Goal: Use online tool/utility: Utilize a website feature to perform a specific function

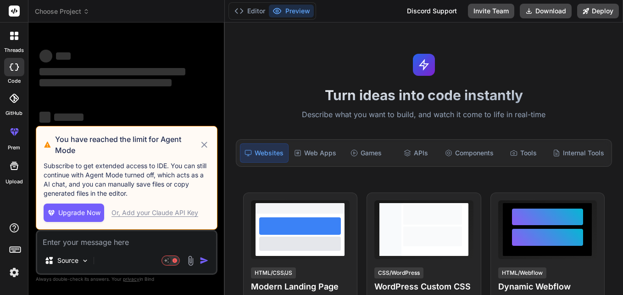
click at [207, 141] on icon at bounding box center [204, 144] width 11 height 11
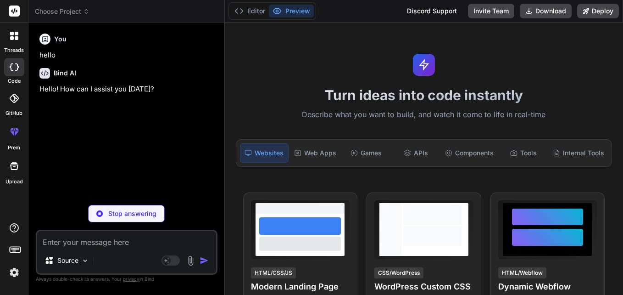
click at [16, 67] on icon at bounding box center [14, 66] width 9 height 7
click at [16, 34] on icon at bounding box center [17, 34] width 4 height 4
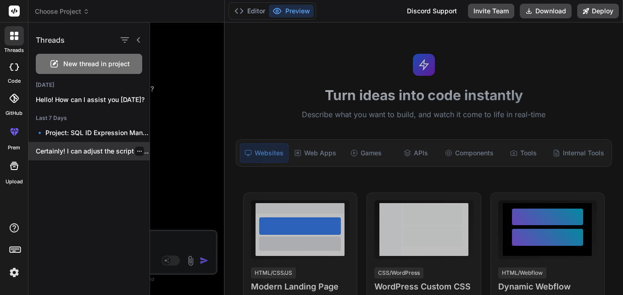
click at [103, 149] on p "Certainly! I can adjust the script so..." at bounding box center [93, 150] width 114 height 9
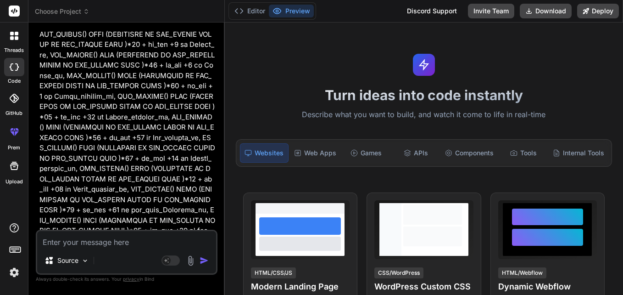
type textarea "x"
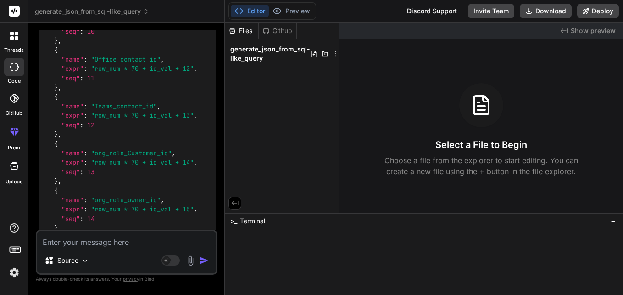
scroll to position [2889, 0]
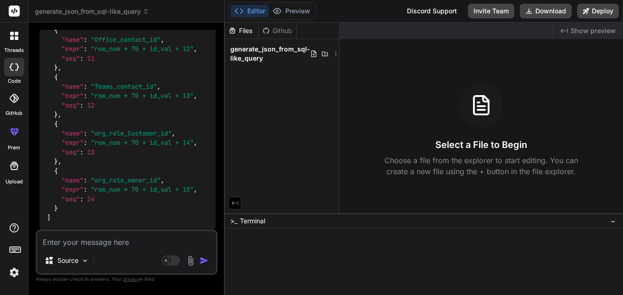
click at [91, 237] on textarea at bounding box center [126, 239] width 179 height 17
paste textarea "select *, ROW_NUMBER() OVER (PARTITION BY CSV_LOOKUP ORDER BY CSV_LOOKUP DESC)*…"
type textarea "select *, ROW_NUMBER() OVER (PARTITION BY CSV_LOOKUP ORDER BY CSV_LOOKUP DESC)*…"
type textarea "x"
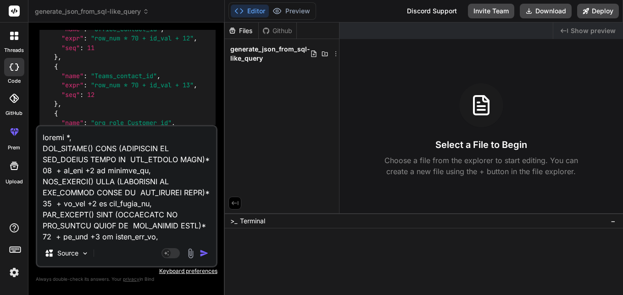
scroll to position [750, 0]
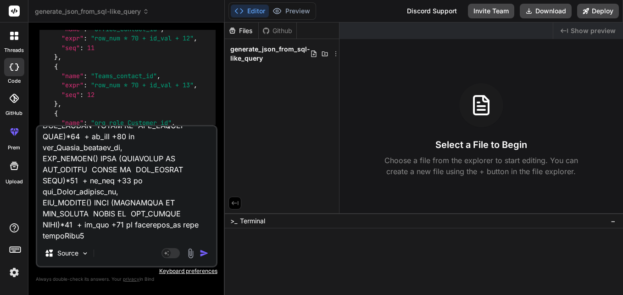
type textarea "select *, ROW_NUMBER() OVER (PARTITION BY CSV_LOOKUP ORDER BY CSV_LOOKUP DESC)*…"
type textarea "x"
type textarea "select *, ROW_NUMBER() OVER (PARTITION BY CSV_LOOKUP ORDER BY CSV_LOOKUP DESC)*…"
type textarea "x"
type textarea "select *, ROW_NUMBER() OVER (PARTITION BY CSV_LOOKUP ORDER BY CSV_LOOKUP DESC)*…"
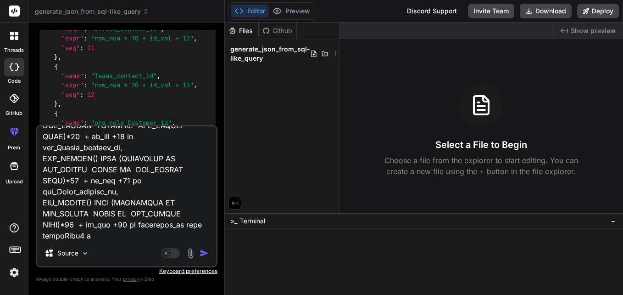
type textarea "x"
type textarea "select *, ROW_NUMBER() OVER (PARTITION BY CSV_LOOKUP ORDER BY CSV_LOOKUP DESC)*…"
type textarea "x"
type textarea "select *, ROW_NUMBER() OVER (PARTITION BY CSV_LOOKUP ORDER BY CSV_LOOKUP DESC)*…"
type textarea "x"
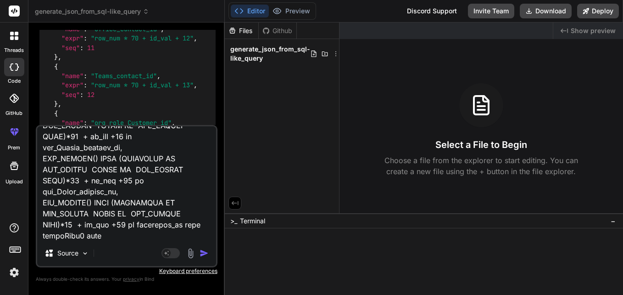
type textarea "select *, ROW_NUMBER() OVER (PARTITION BY CSV_LOOKUP ORDER BY CSV_LOOKUP DESC)*…"
type textarea "x"
type textarea "select *, ROW_NUMBER() OVER (PARTITION BY CSV_LOOKUP ORDER BY CSV_LOOKUP DESC)*…"
type textarea "x"
type textarea "select *, ROW_NUMBER() OVER (PARTITION BY CSV_LOOKUP ORDER BY CSV_LOOKUP DESC)*…"
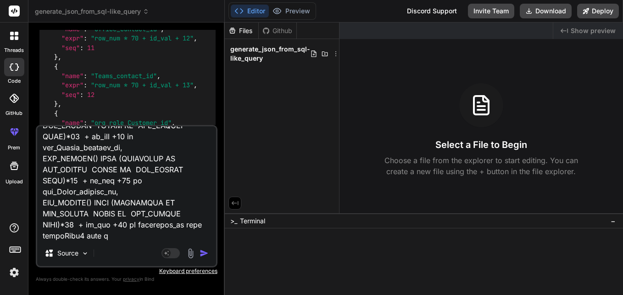
type textarea "x"
type textarea "select *, ROW_NUMBER() OVER (PARTITION BY CSV_LOOKUP ORDER BY CSV_LOOKUP DESC)*…"
type textarea "x"
type textarea "select *, ROW_NUMBER() OVER (PARTITION BY CSV_LOOKUP ORDER BY CSV_LOOKUP DESC)*…"
type textarea "x"
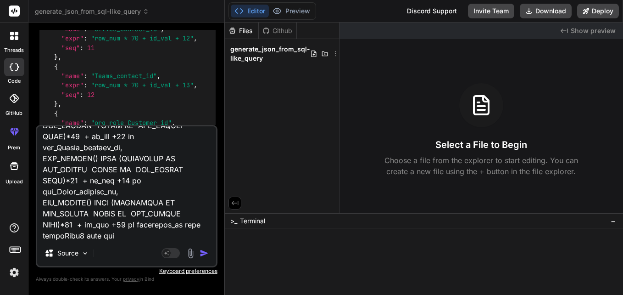
type textarea "select *, ROW_NUMBER() OVER (PARTITION BY CSV_LOOKUP ORDER BY CSV_LOOKUP DESC)*…"
type textarea "x"
type textarea "select *, ROW_NUMBER() OVER (PARTITION BY CSV_LOOKUP ORDER BY CSV_LOOKUP DESC)*…"
type textarea "x"
type textarea "select *, ROW_NUMBER() OVER (PARTITION BY CSV_LOOKUP ORDER BY CSV_LOOKUP DESC)*…"
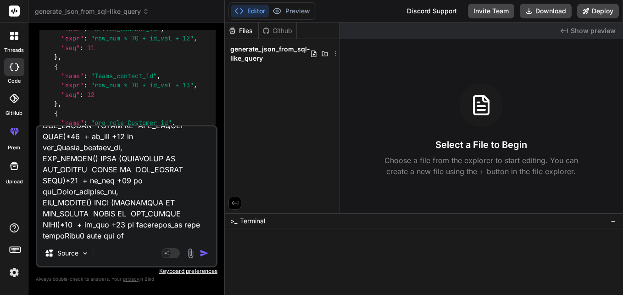
type textarea "x"
type textarea "select *, ROW_NUMBER() OVER (PARTITION BY CSV_LOOKUP ORDER BY CSV_LOOKUP DESC)*…"
type textarea "x"
type textarea "select *, ROW_NUMBER() OVER (PARTITION BY CSV_LOOKUP ORDER BY CSV_LOOKUP DESC)*…"
type textarea "x"
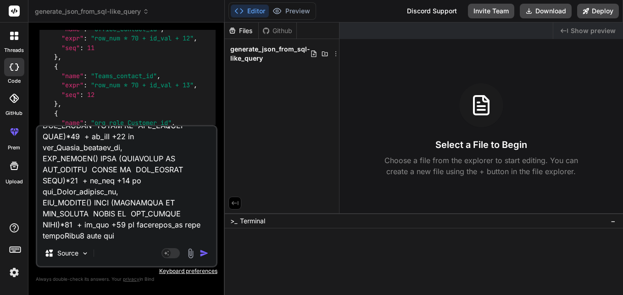
type textarea "select *, ROW_NUMBER() OVER (PARTITION BY CSV_LOOKUP ORDER BY CSV_LOOKUP DESC)*…"
type textarea "x"
type textarea "select *, ROW_NUMBER() OVER (PARTITION BY CSV_LOOKUP ORDER BY CSV_LOOKUP DESC)*…"
type textarea "x"
type textarea "select *, ROW_NUMBER() OVER (PARTITION BY CSV_LOOKUP ORDER BY CSV_LOOKUP DESC)*…"
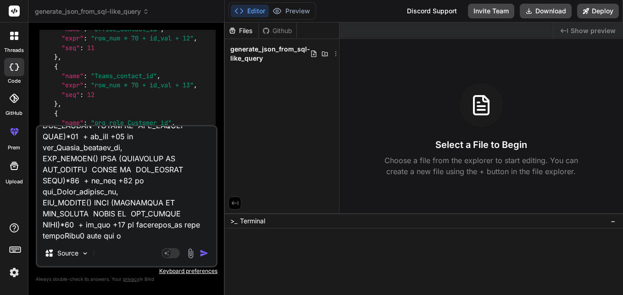
type textarea "x"
type textarea "select *, ROW_NUMBER() OVER (PARTITION BY CSV_LOOKUP ORDER BY CSV_LOOKUP DESC)*…"
type textarea "x"
type textarea "select *, ROW_NUMBER() OVER (PARTITION BY CSV_LOOKUP ORDER BY CSV_LOOKUP DESC)*…"
type textarea "x"
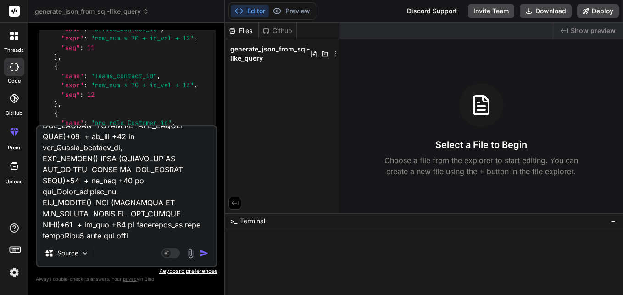
type textarea "select *, ROW_NUMBER() OVER (PARTITION BY CSV_LOOKUP ORDER BY CSV_LOOKUP DESC)*…"
type textarea "x"
type textarea "select *, ROW_NUMBER() OVER (PARTITION BY CSV_LOOKUP ORDER BY CSV_LOOKUP DESC)*…"
type textarea "x"
type textarea "select *, ROW_NUMBER() OVER (PARTITION BY CSV_LOOKUP ORDER BY CSV_LOOKUP DESC)*…"
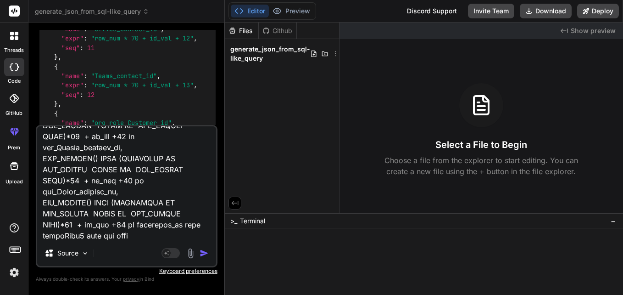
type textarea "x"
type textarea "select *, ROW_NUMBER() OVER (PARTITION BY CSV_LOOKUP ORDER BY CSV_LOOKUP DESC)*…"
type textarea "x"
type textarea "select *, ROW_NUMBER() OVER (PARTITION BY CSV_LOOKUP ORDER BY CSV_LOOKUP DESC)*…"
type textarea "x"
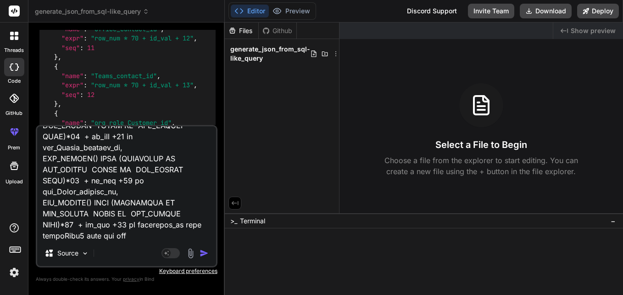
type textarea "select *, ROW_NUMBER() OVER (PARTITION BY CSV_LOOKUP ORDER BY CSV_LOOKUP DESC)*…"
type textarea "x"
type textarea "select *, ROW_NUMBER() OVER (PARTITION BY CSV_LOOKUP ORDER BY CSV_LOOKUP DESC)*…"
type textarea "x"
type textarea "select *, ROW_NUMBER() OVER (PARTITION BY CSV_LOOKUP ORDER BY CSV_LOOKUP DESC)*…"
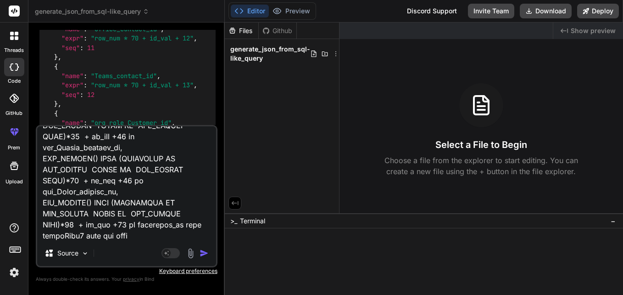
type textarea "x"
type textarea "select *, ROW_NUMBER() OVER (PARTITION BY CSV_LOOKUP ORDER BY CSV_LOOKUP DESC)*…"
type textarea "x"
type textarea "select *, ROW_NUMBER() OVER (PARTITION BY CSV_LOOKUP ORDER BY CSV_LOOKUP DESC)*…"
type textarea "x"
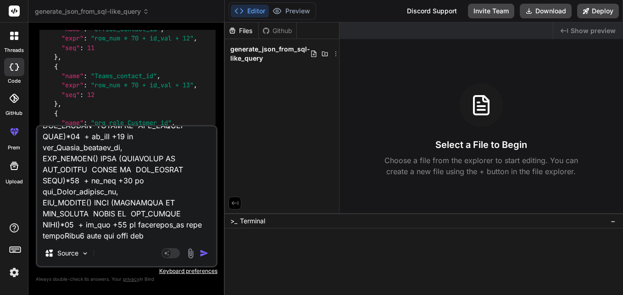
type textarea "select *, ROW_NUMBER() OVER (PARTITION BY CSV_LOOKUP ORDER BY CSV_LOOKUP DESC)*…"
type textarea "x"
type textarea "select *, ROW_NUMBER() OVER (PARTITION BY CSV_LOOKUP ORDER BY CSV_LOOKUP DESC)*…"
type textarea "x"
type textarea "select *, ROW_NUMBER() OVER (PARTITION BY CSV_LOOKUP ORDER BY CSV_LOOKUP DESC)*…"
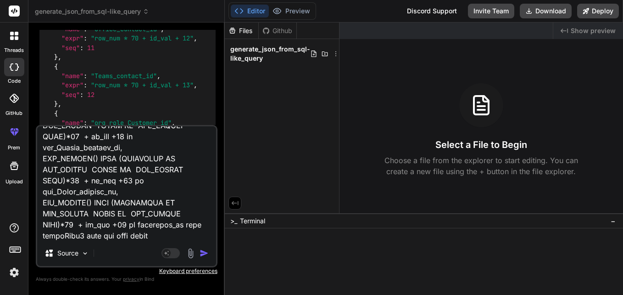
type textarea "x"
type textarea "select *, ROW_NUMBER() OVER (PARTITION BY CSV_LOOKUP ORDER BY CSV_LOOKUP DESC)*…"
type textarea "x"
type textarea "select *, ROW_NUMBER() OVER (PARTITION BY CSV_LOOKUP ORDER BY CSV_LOOKUP DESC)*…"
type textarea "x"
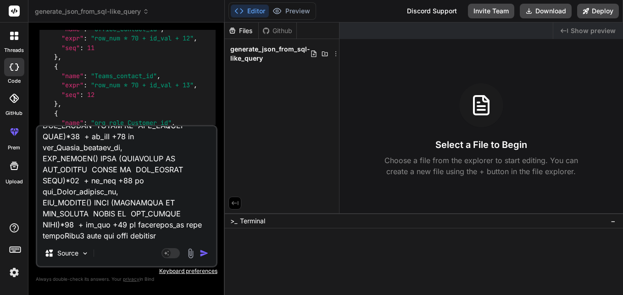
type textarea "select *, ROW_NUMBER() OVER (PARTITION BY CSV_LOOKUP ORDER BY CSV_LOOKUP DESC)*…"
type textarea "x"
type textarea "select *, ROW_NUMBER() OVER (PARTITION BY CSV_LOOKUP ORDER BY CSV_LOOKUP DESC)*…"
type textarea "x"
type textarea "select *, ROW_NUMBER() OVER (PARTITION BY CSV_LOOKUP ORDER BY CSV_LOOKUP DESC)*…"
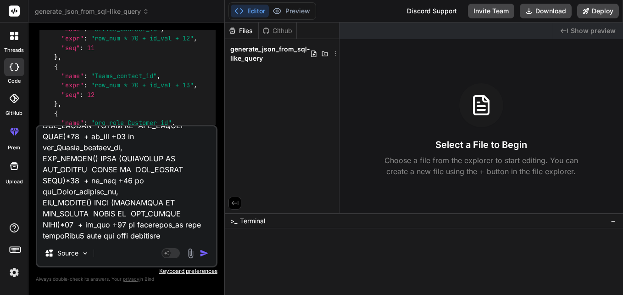
type textarea "x"
type textarea "select *, ROW_NUMBER() OVER (PARTITION BY CSV_LOOKUP ORDER BY CSV_LOOKUP DESC)*…"
type textarea "x"
type textarea "select *, ROW_NUMBER() OVER (PARTITION BY CSV_LOOKUP ORDER BY CSV_LOOKUP DESC)*…"
type textarea "x"
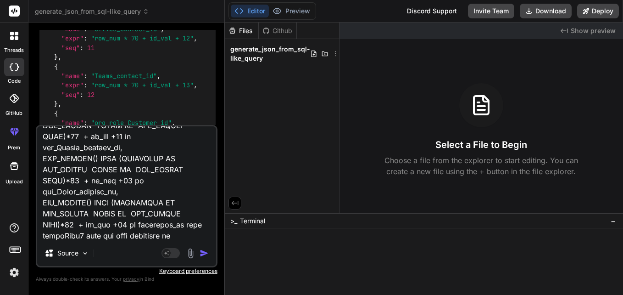
type textarea "select *, ROW_NUMBER() OVER (PARTITION BY CSV_LOOKUP ORDER BY CSV_LOOKUP DESC)*…"
type textarea "x"
type textarea "select *, ROW_NUMBER() OVER (PARTITION BY CSV_LOOKUP ORDER BY CSV_LOOKUP DESC)*…"
type textarea "x"
type textarea "select *, ROW_NUMBER() OVER (PARTITION BY CSV_LOOKUP ORDER BY CSV_LOOKUP DESC)*…"
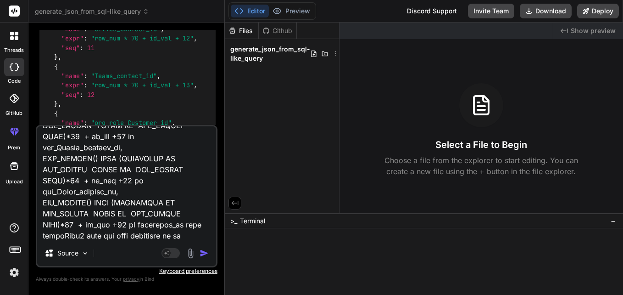
type textarea "x"
type textarea "select *, ROW_NUMBER() OVER (PARTITION BY CSV_LOOKUP ORDER BY CSV_LOOKUP DESC)*…"
type textarea "x"
type textarea "select *, ROW_NUMBER() OVER (PARTITION BY CSV_LOOKUP ORDER BY CSV_LOOKUP DESC)*…"
type textarea "x"
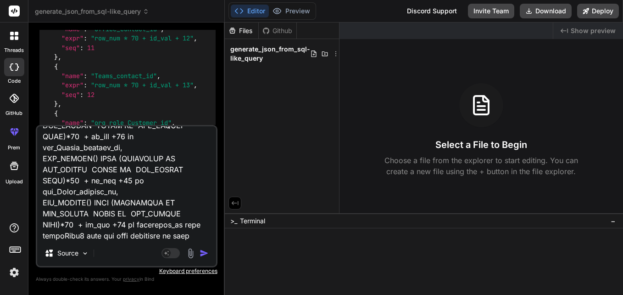
type textarea "select *, ROW_NUMBER() OVER (PARTITION BY CSV_LOOKUP ORDER BY CSV_LOOKUP DESC)*…"
type textarea "x"
type textarea "select *, ROW_NUMBER() OVER (PARTITION BY CSV_LOOKUP ORDER BY CSV_LOOKUP DESC)*…"
type textarea "x"
type textarea "select *, ROW_NUMBER() OVER (PARTITION BY CSV_LOOKUP ORDER BY CSV_LOOKUP DESC)*…"
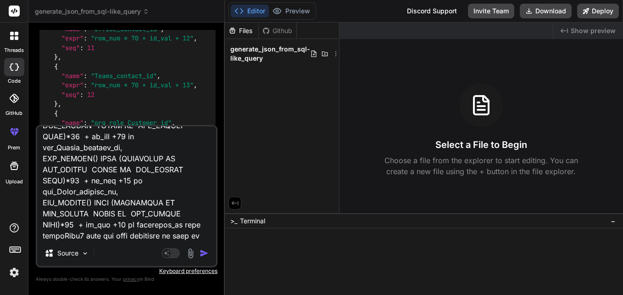
type textarea "x"
type textarea "select *, ROW_NUMBER() OVER (PARTITION BY CSV_LOOKUP ORDER BY CSV_LOOKUP DESC)*…"
type textarea "x"
type textarea "select *, ROW_NUMBER() OVER (PARTITION BY CSV_LOOKUP ORDER BY CSV_LOOKUP DESC)*…"
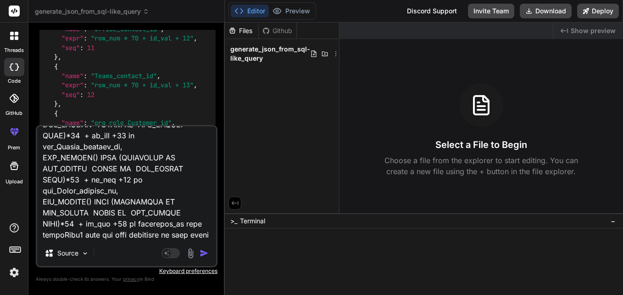
type textarea "x"
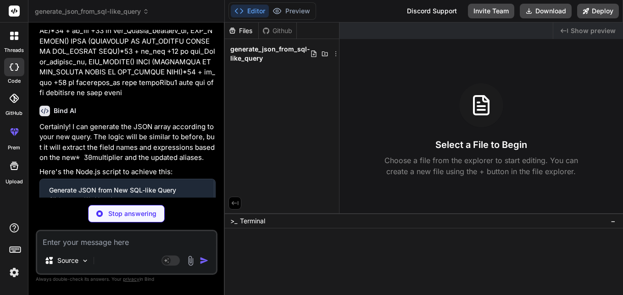
scroll to position [3658, 0]
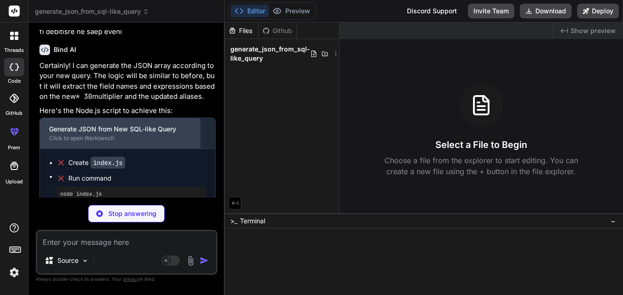
type textarea "x"
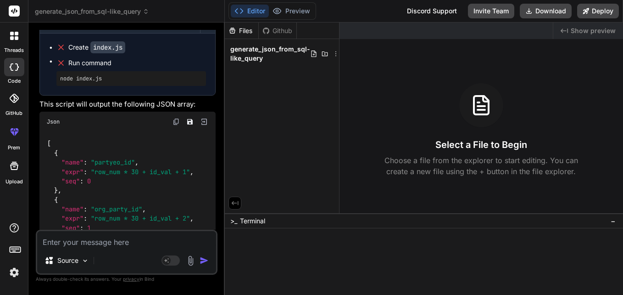
scroll to position [3751, 0]
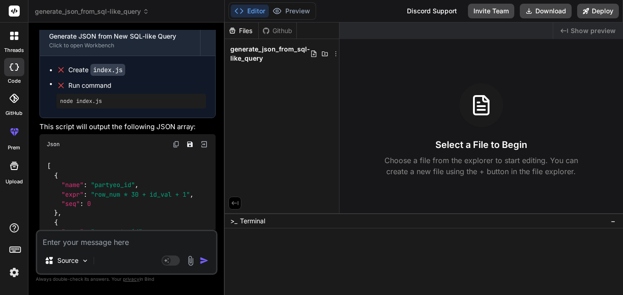
click at [175, 148] on img at bounding box center [175, 143] width 7 height 7
click at [177, 148] on img at bounding box center [175, 143] width 7 height 7
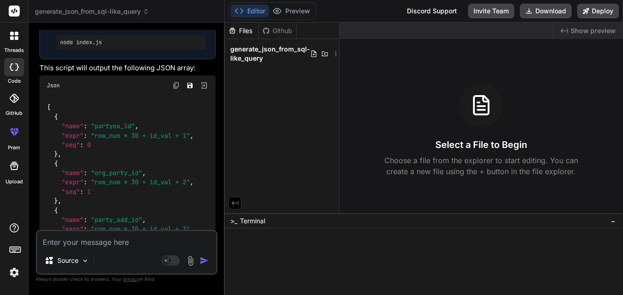
scroll to position [3810, 0]
click at [176, 89] on img at bounding box center [175, 84] width 7 height 7
